Goal: Navigation & Orientation: Find specific page/section

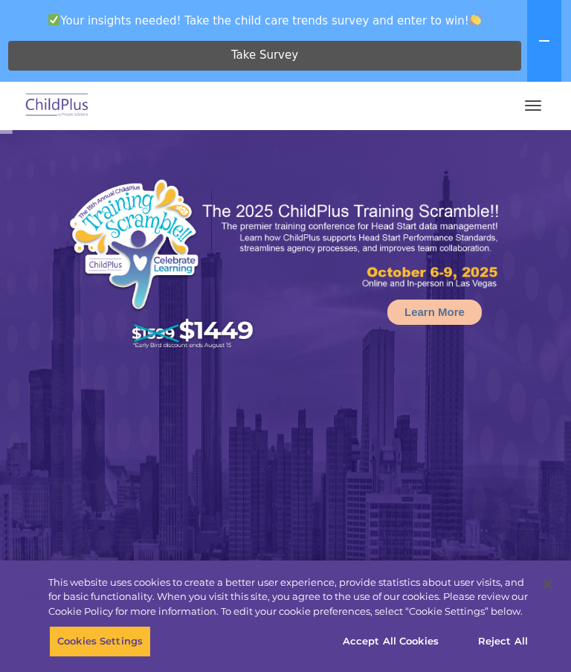
select select "MEDIUM"
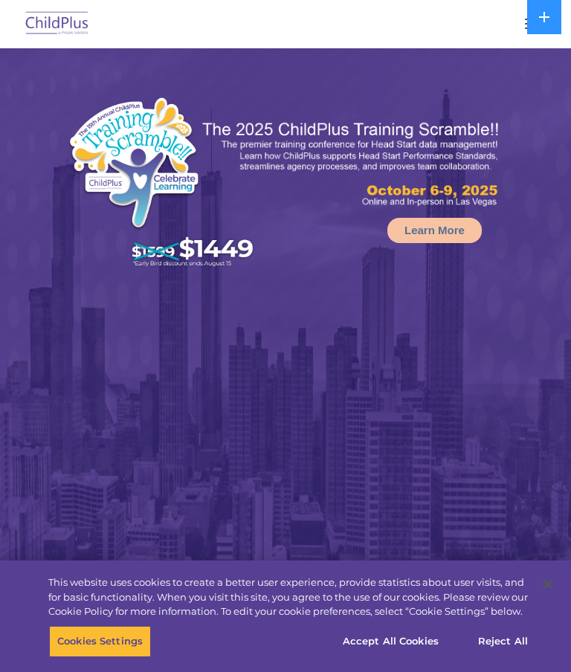
select select "MEDIUM"
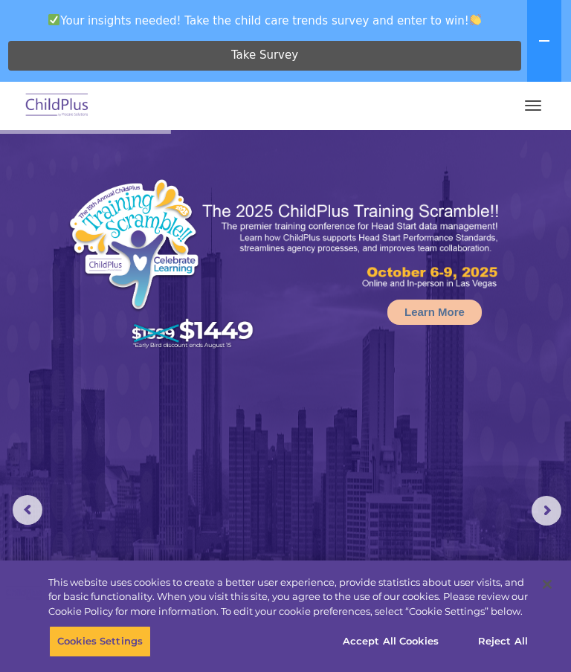
click at [531, 106] on button "button" at bounding box center [533, 106] width 31 height 24
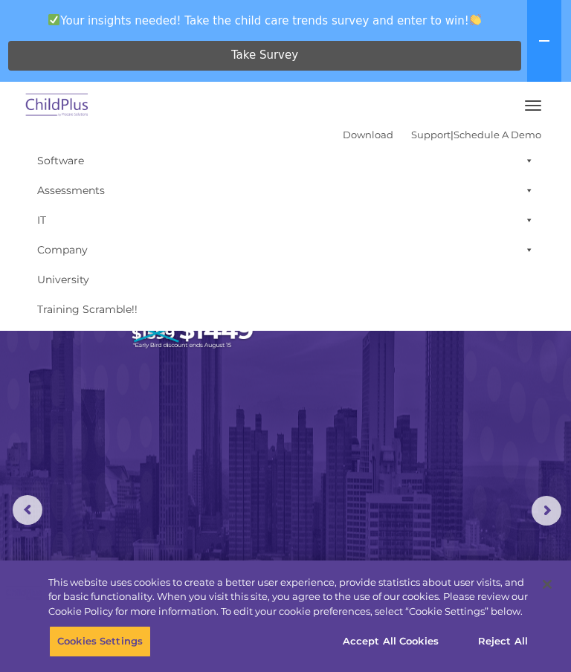
click at [375, 430] on img at bounding box center [285, 506] width 571 height 752
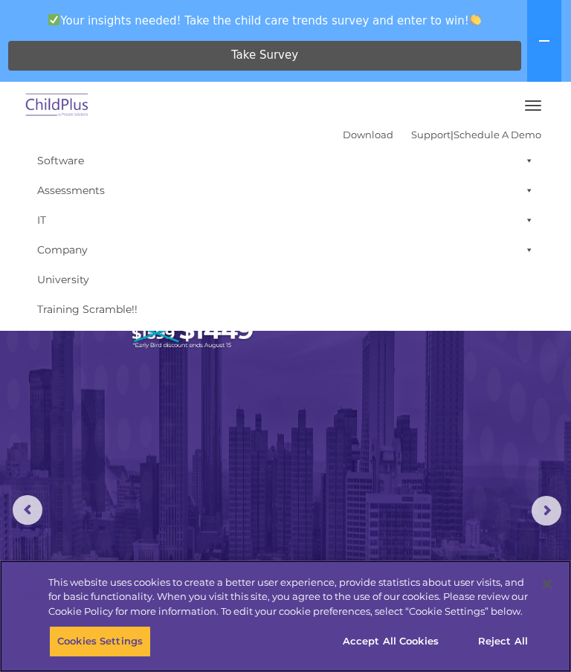
click at [408, 648] on button "Accept All Cookies" at bounding box center [391, 641] width 112 height 31
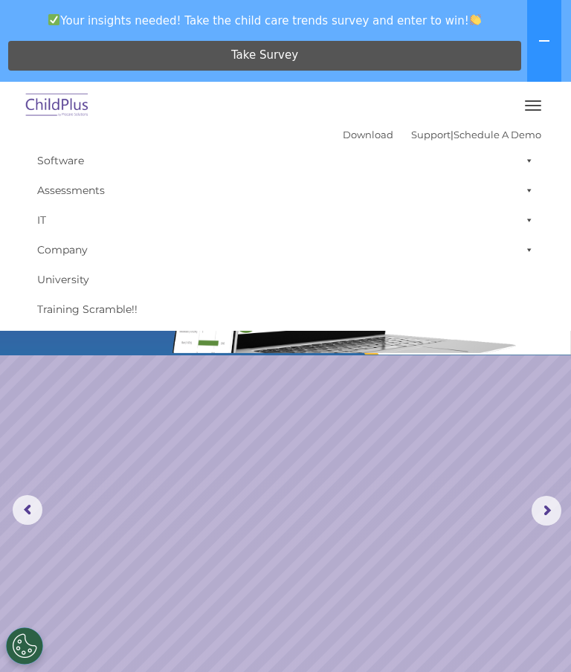
click at [552, 521] on rs-arrow at bounding box center [547, 511] width 30 height 30
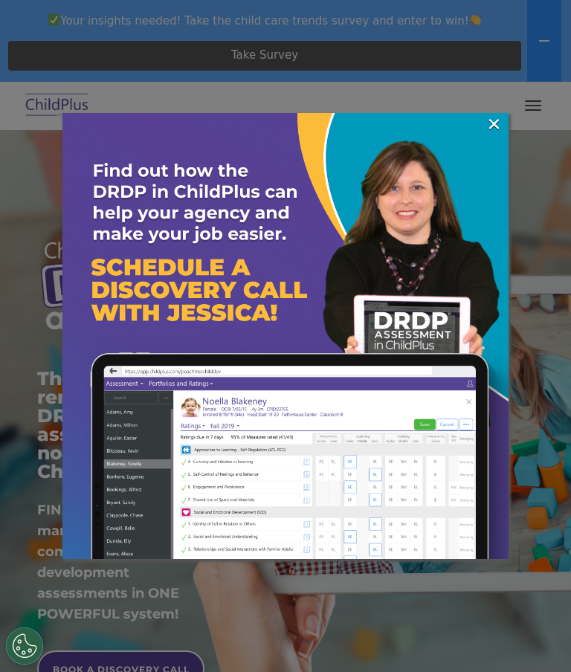
click at [492, 123] on link "×" at bounding box center [494, 124] width 17 height 15
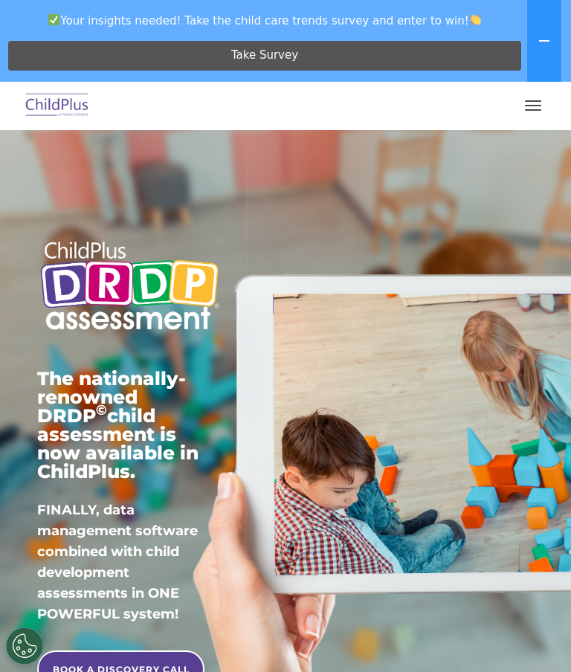
click at [532, 115] on button "button" at bounding box center [533, 106] width 31 height 24
